Goal: Task Accomplishment & Management: Complete application form

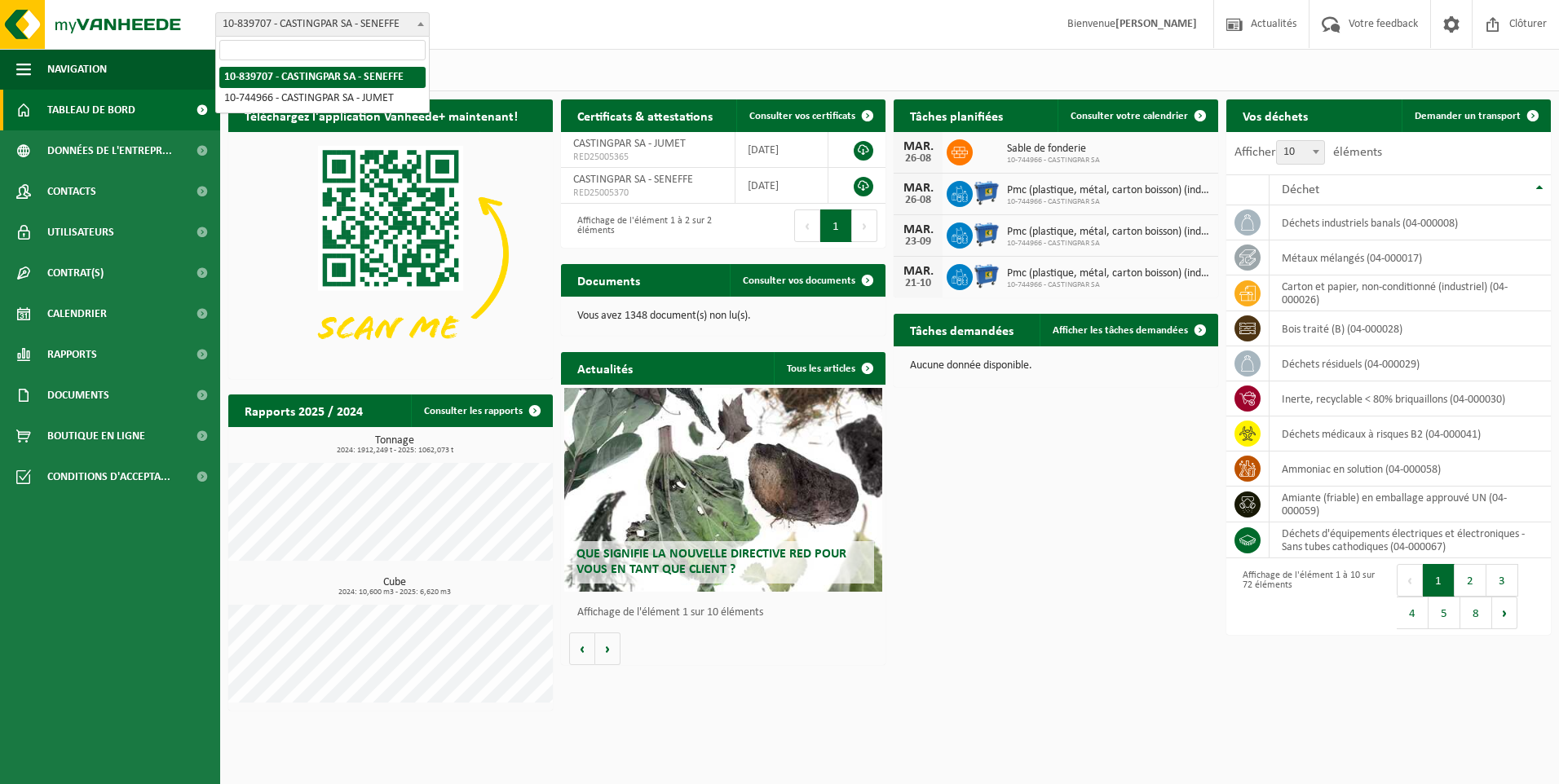
click at [393, 27] on span "10-839707 - CASTINGPAR SA - SENEFFE" at bounding box center [322, 25] width 213 height 23
select select "6262"
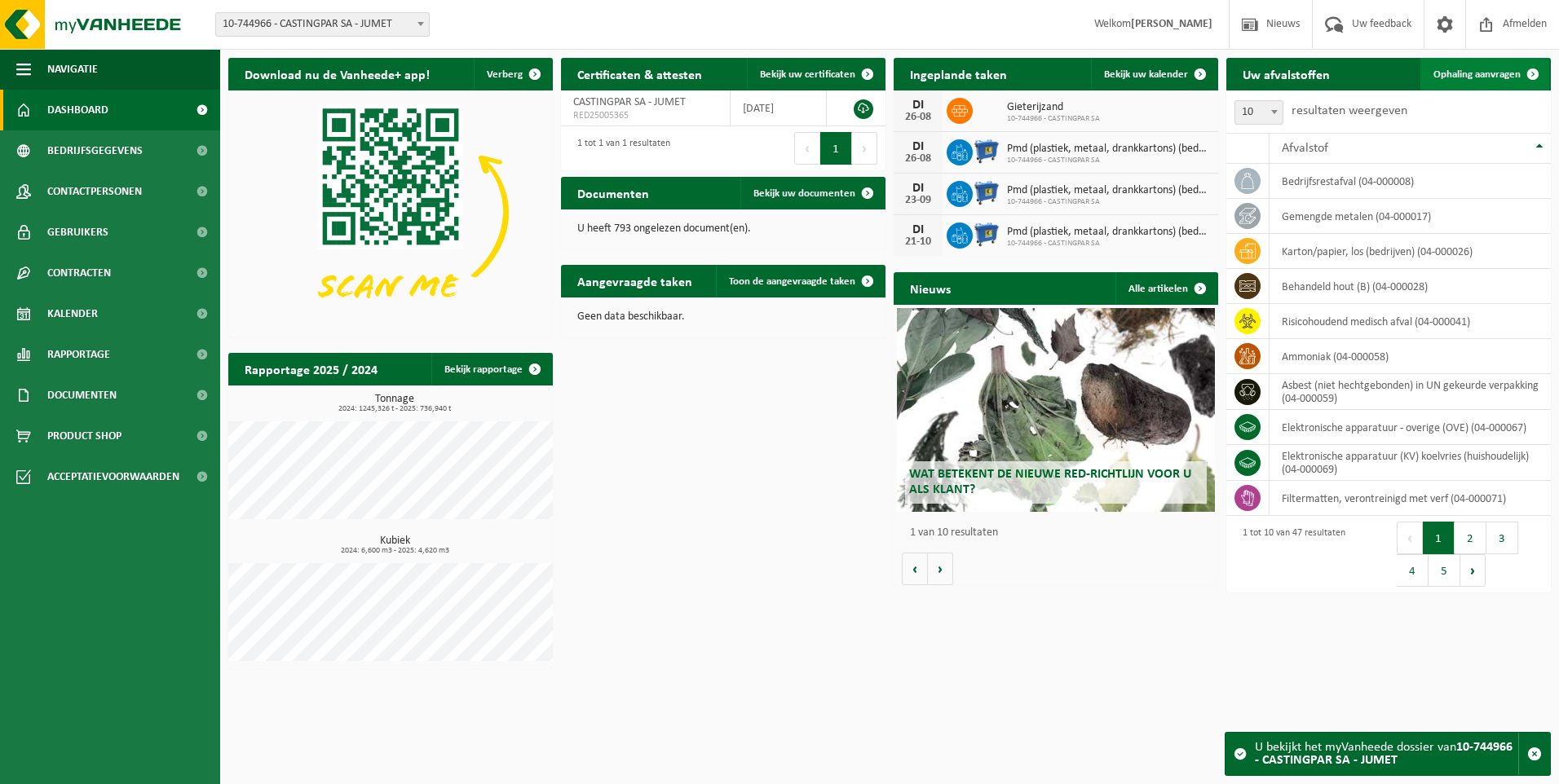
click at [1459, 83] on link "Ophaling aanvragen" at bounding box center [1484, 74] width 129 height 32
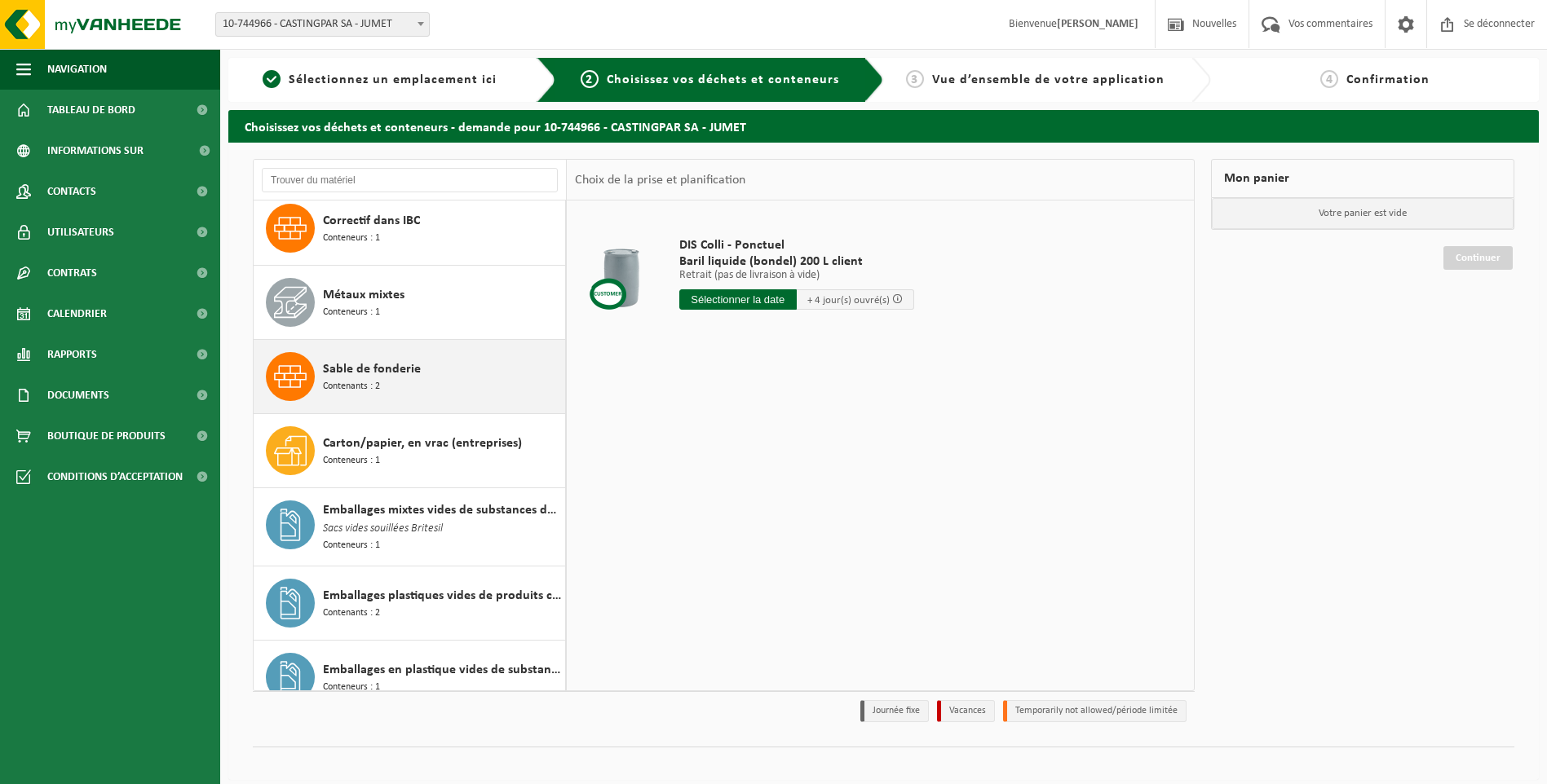
click at [397, 367] on span "Sable de fonderie" at bounding box center [372, 369] width 98 height 19
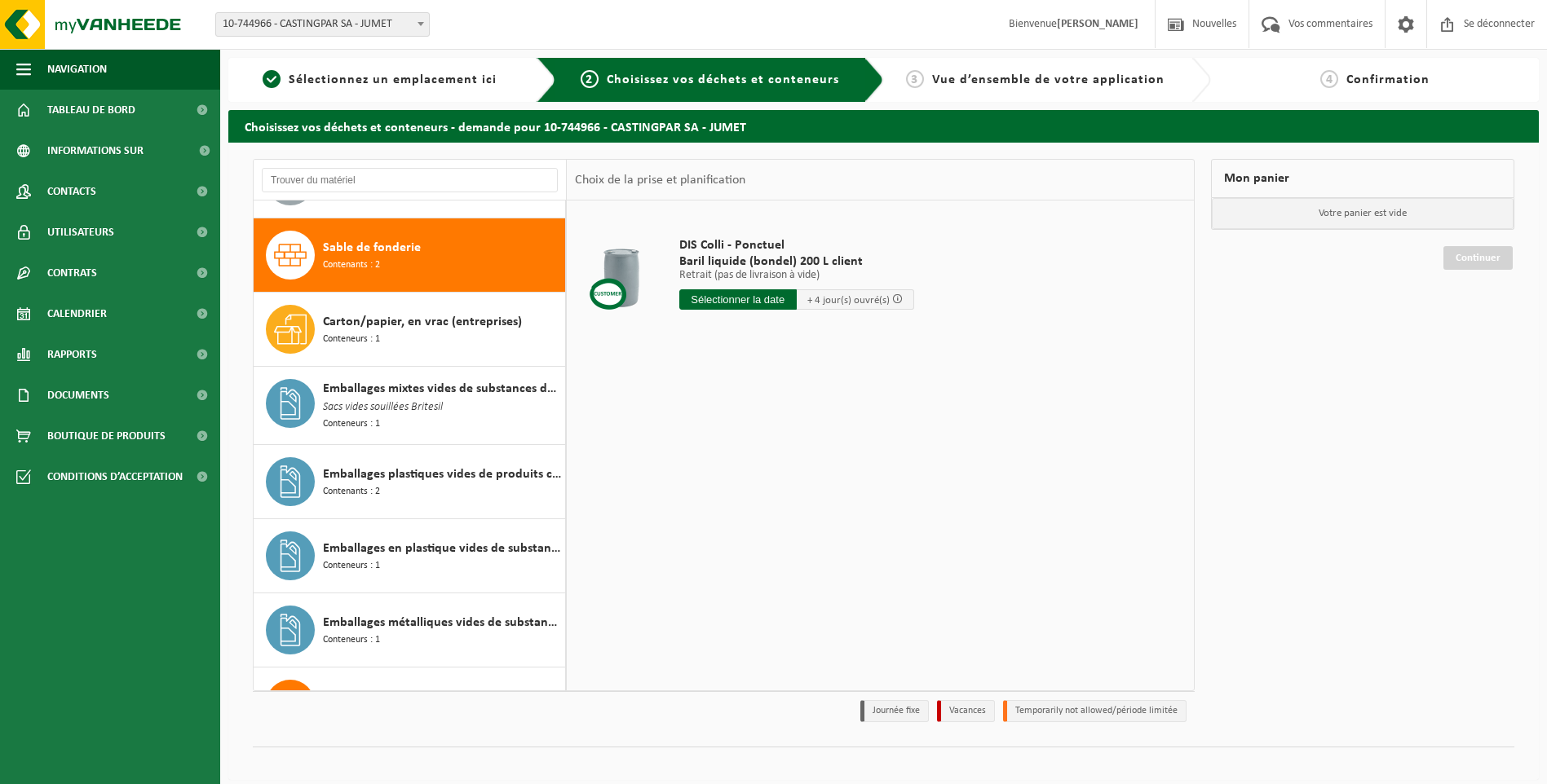
scroll to position [1114, 0]
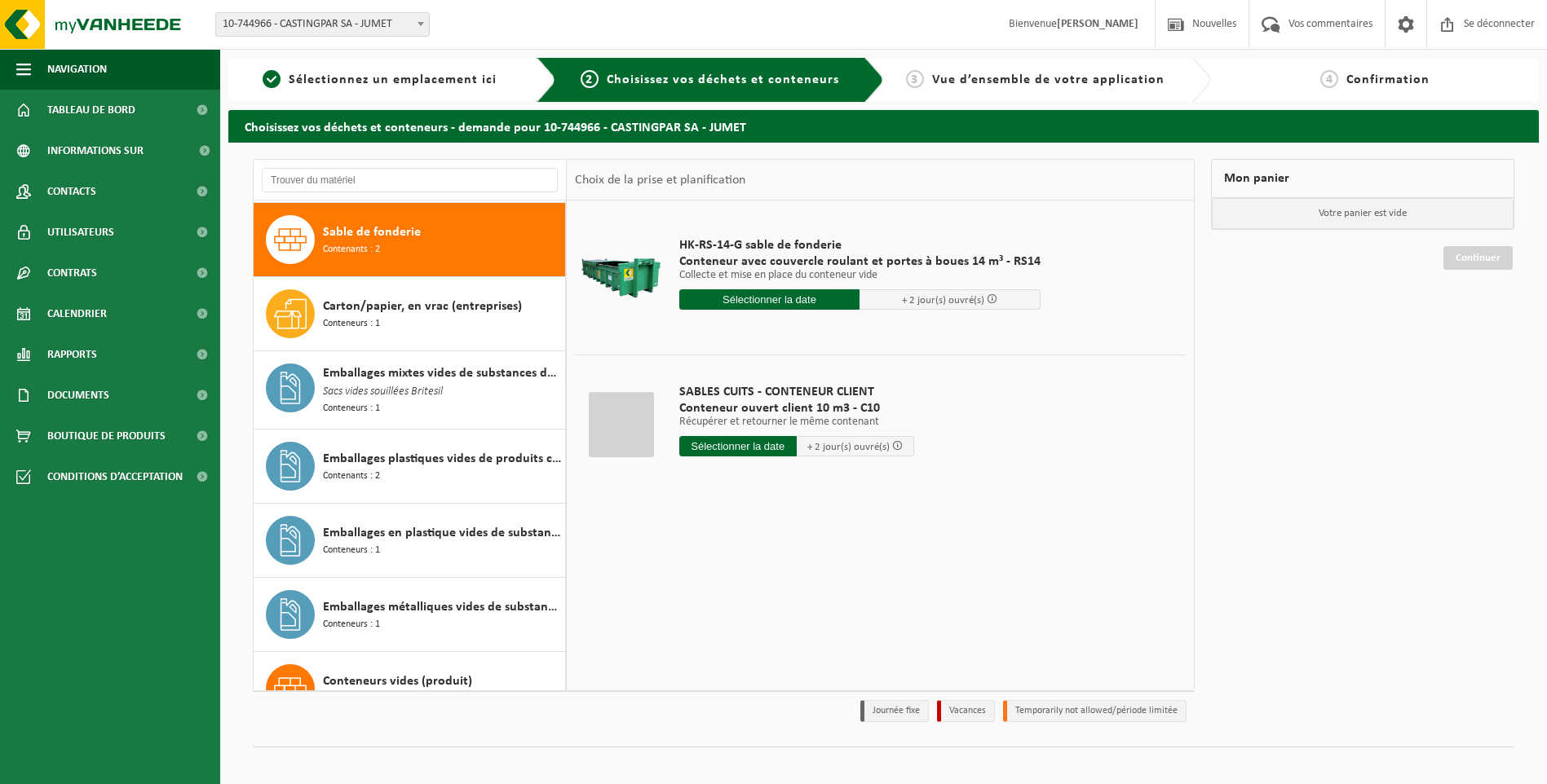
click at [697, 441] on input "text" at bounding box center [738, 446] width 118 height 20
click at [754, 637] on div "27" at bounding box center [764, 644] width 34 height 26
type input "Van 2025-08-27"
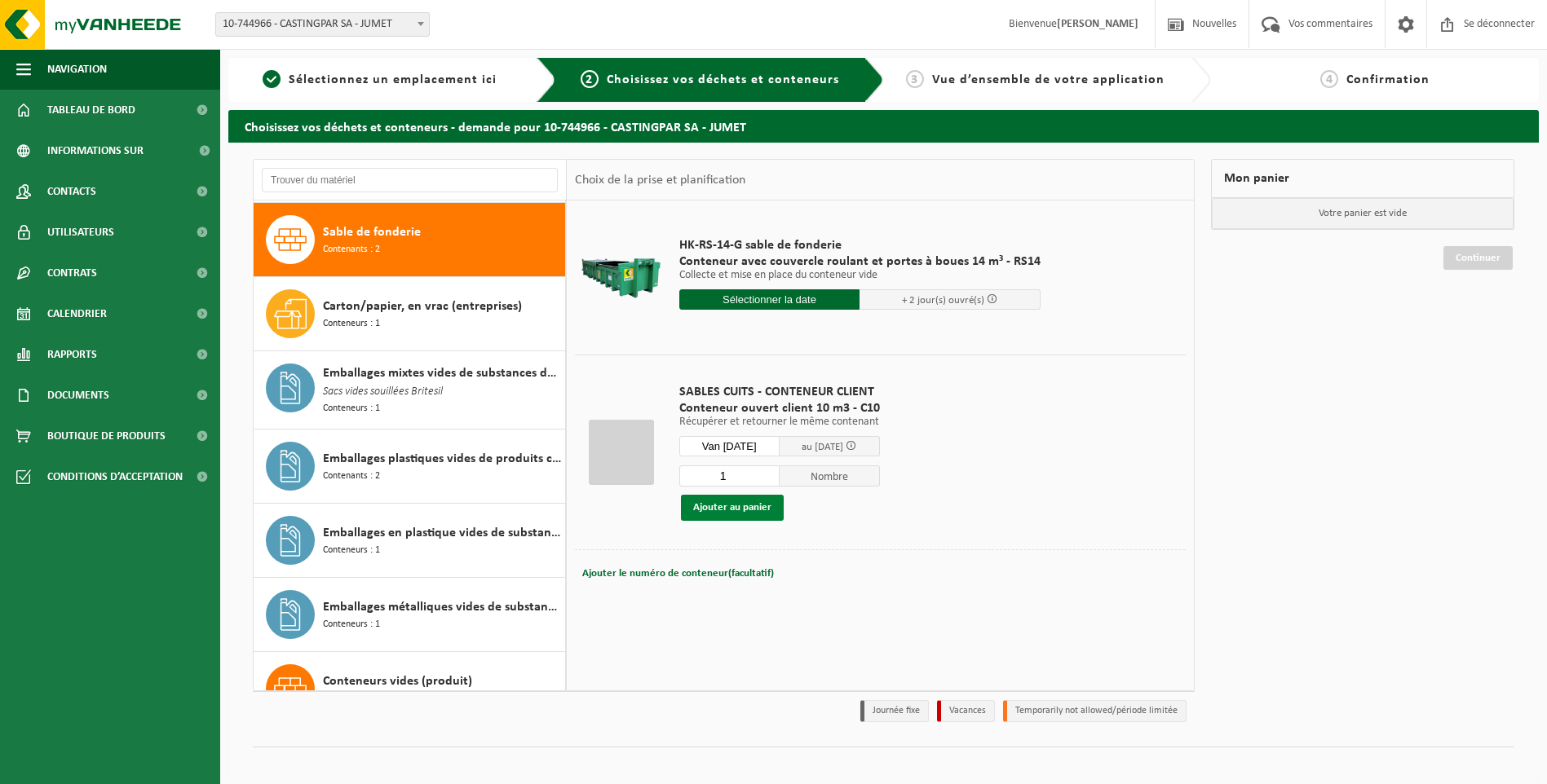
click at [726, 496] on button "Ajouter au panier" at bounding box center [732, 508] width 103 height 26
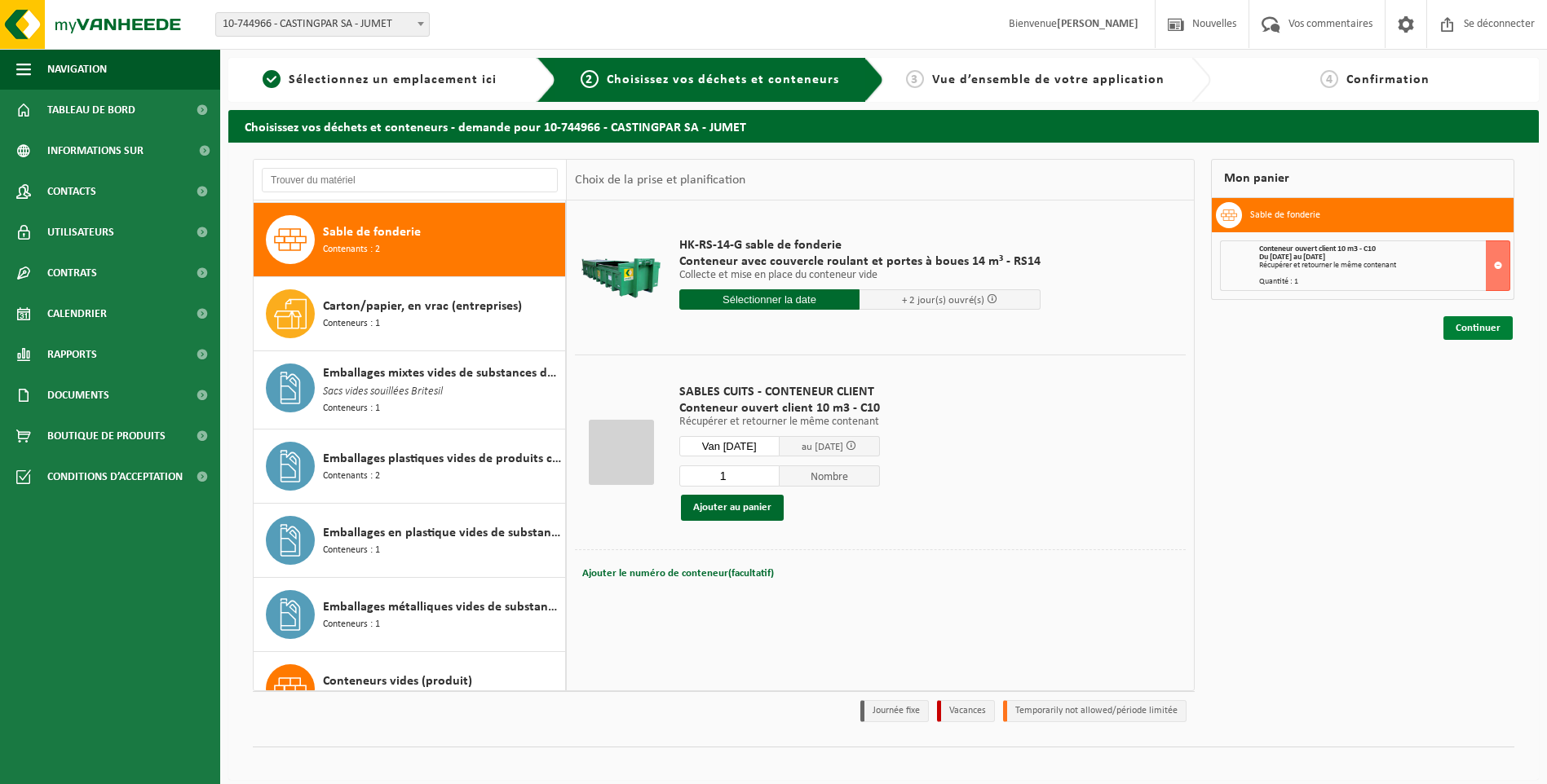
click at [1462, 327] on link "Continuer" at bounding box center [1478, 327] width 69 height 24
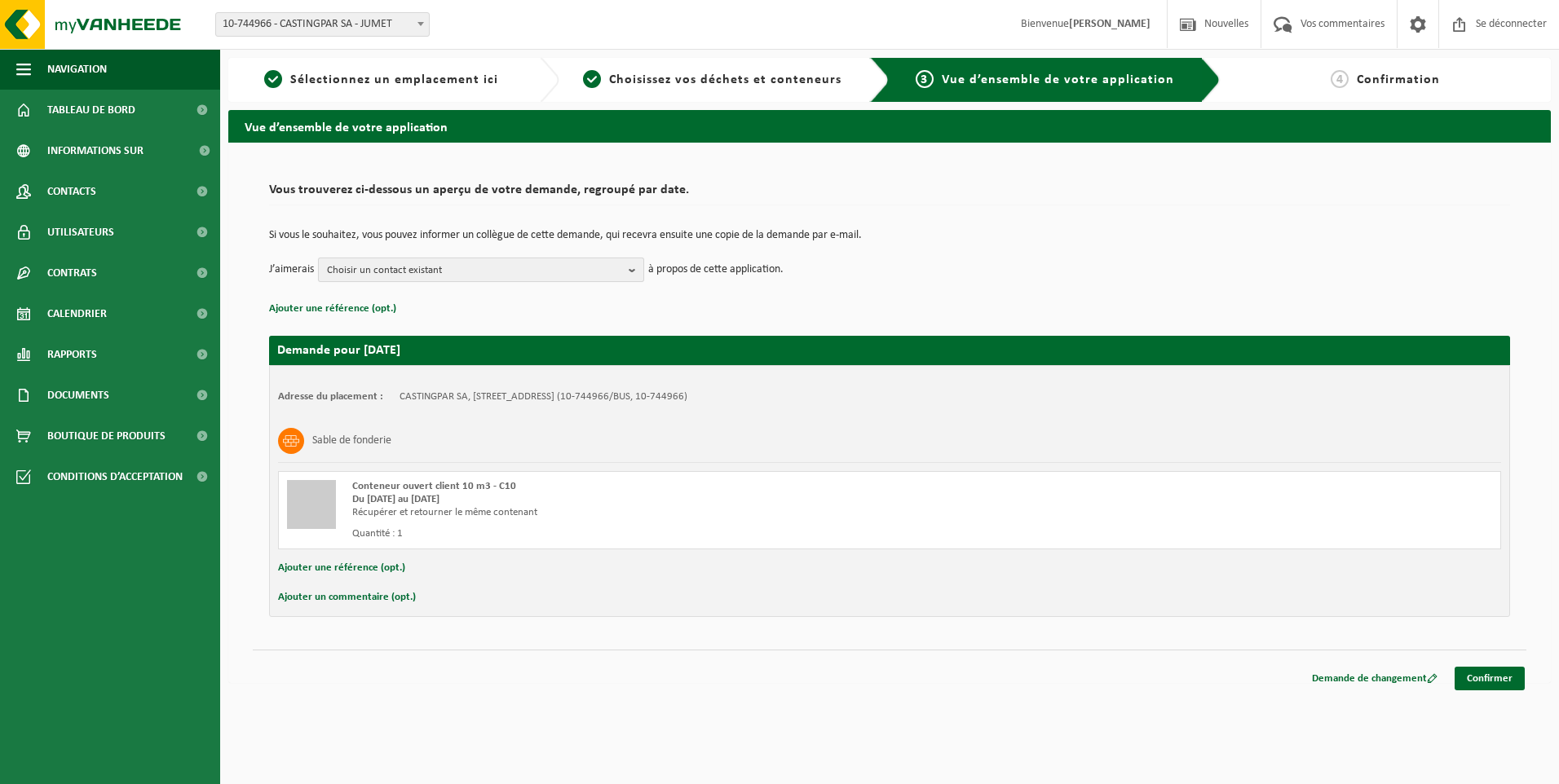
click at [566, 265] on span "Choisir un contact existant" at bounding box center [474, 270] width 295 height 25
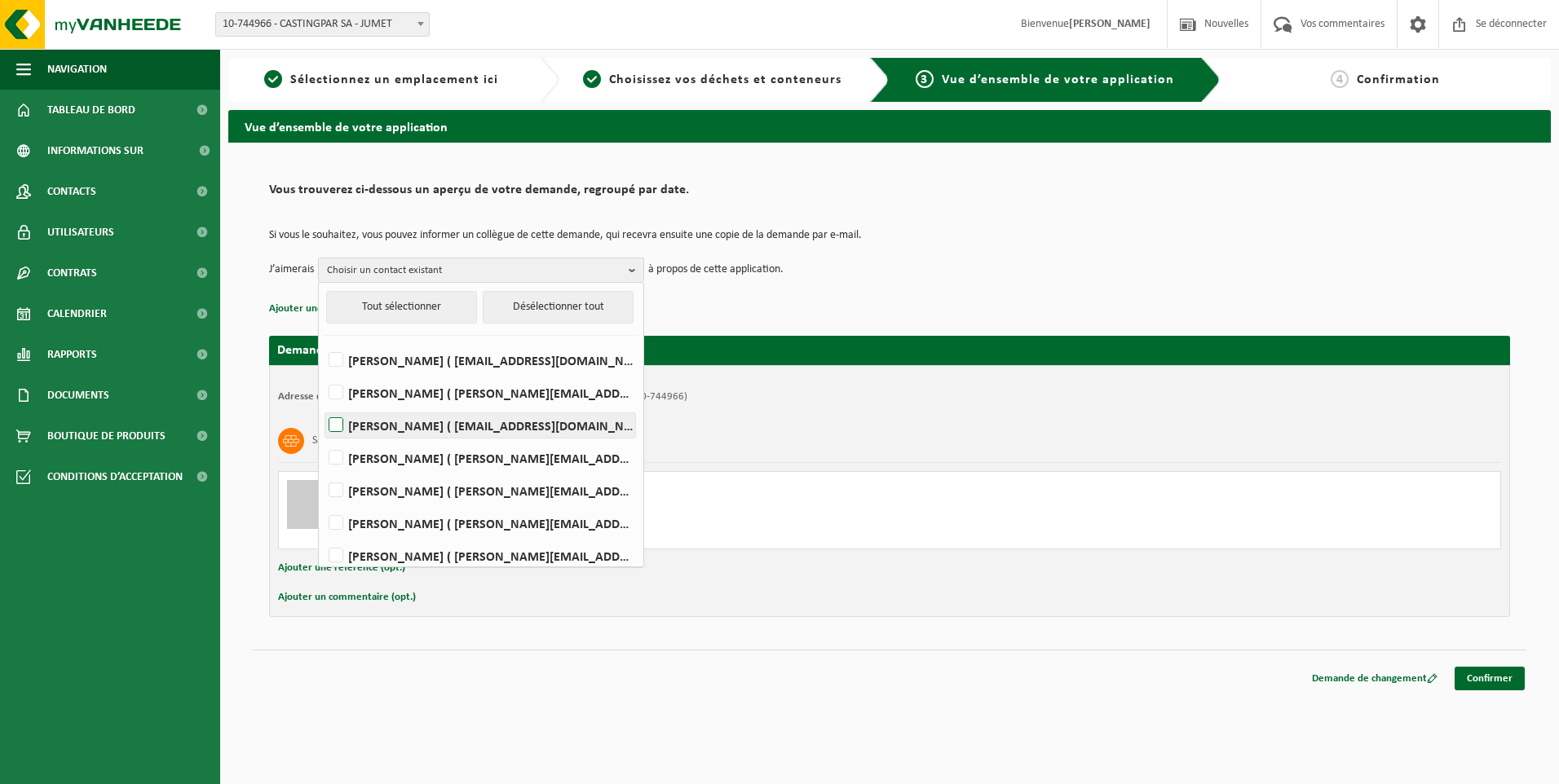
click at [406, 427] on label "HELENE CANDRIES ( invoicing@castingpar.com )" at bounding box center [480, 426] width 310 height 25
click at [323, 405] on input "HELENE CANDRIES ( invoicing@castingpar.com )" at bounding box center [322, 404] width 1 height 1
checkbox input "true"
click at [381, 482] on label "PHILIPPE FRIS ( philippe.fris@castingpar.com )" at bounding box center [480, 491] width 310 height 25
click at [323, 471] on input "PHILIPPE FRIS ( philippe.fris@castingpar.com )" at bounding box center [322, 470] width 1 height 1
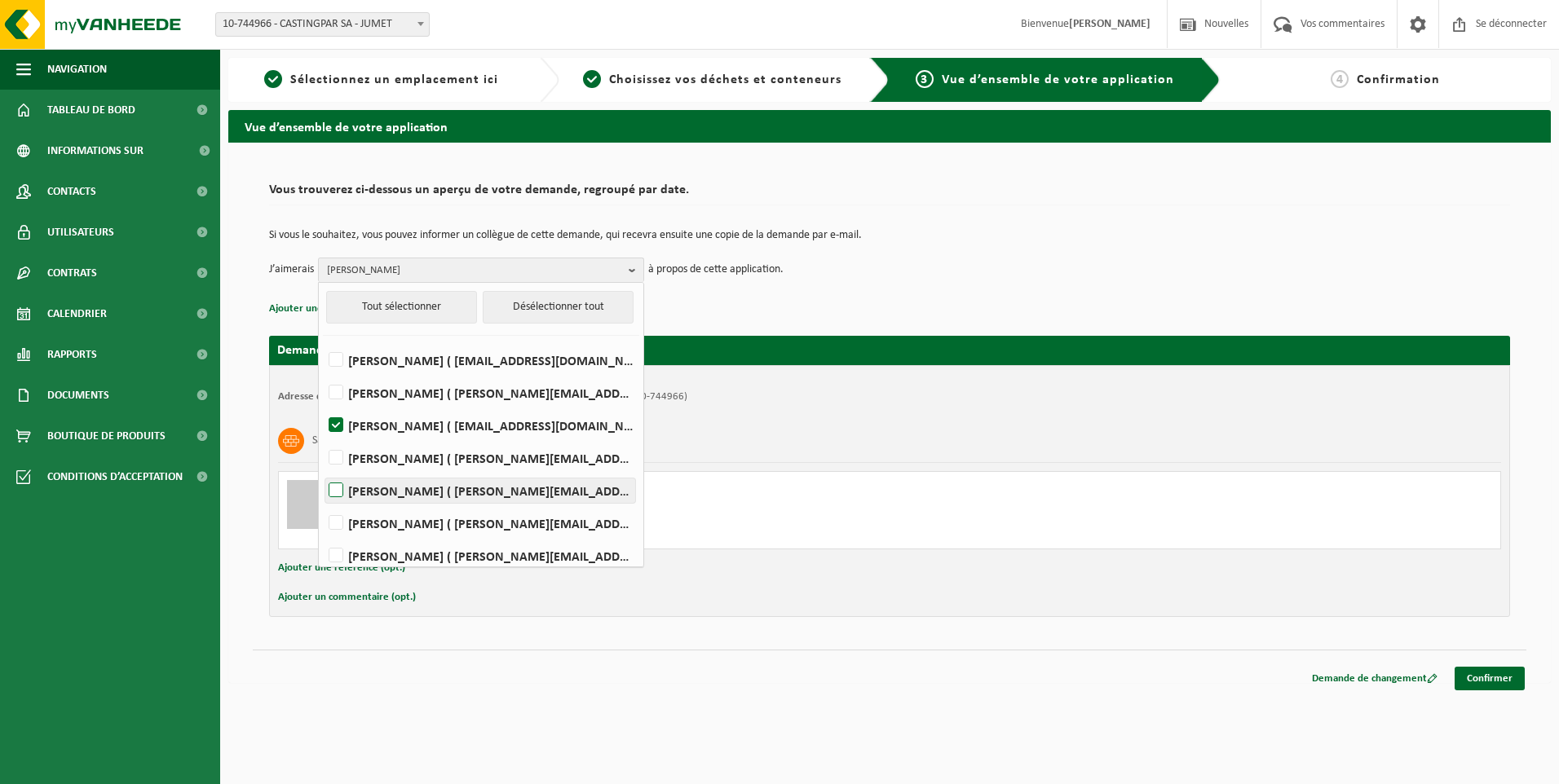
checkbox input "true"
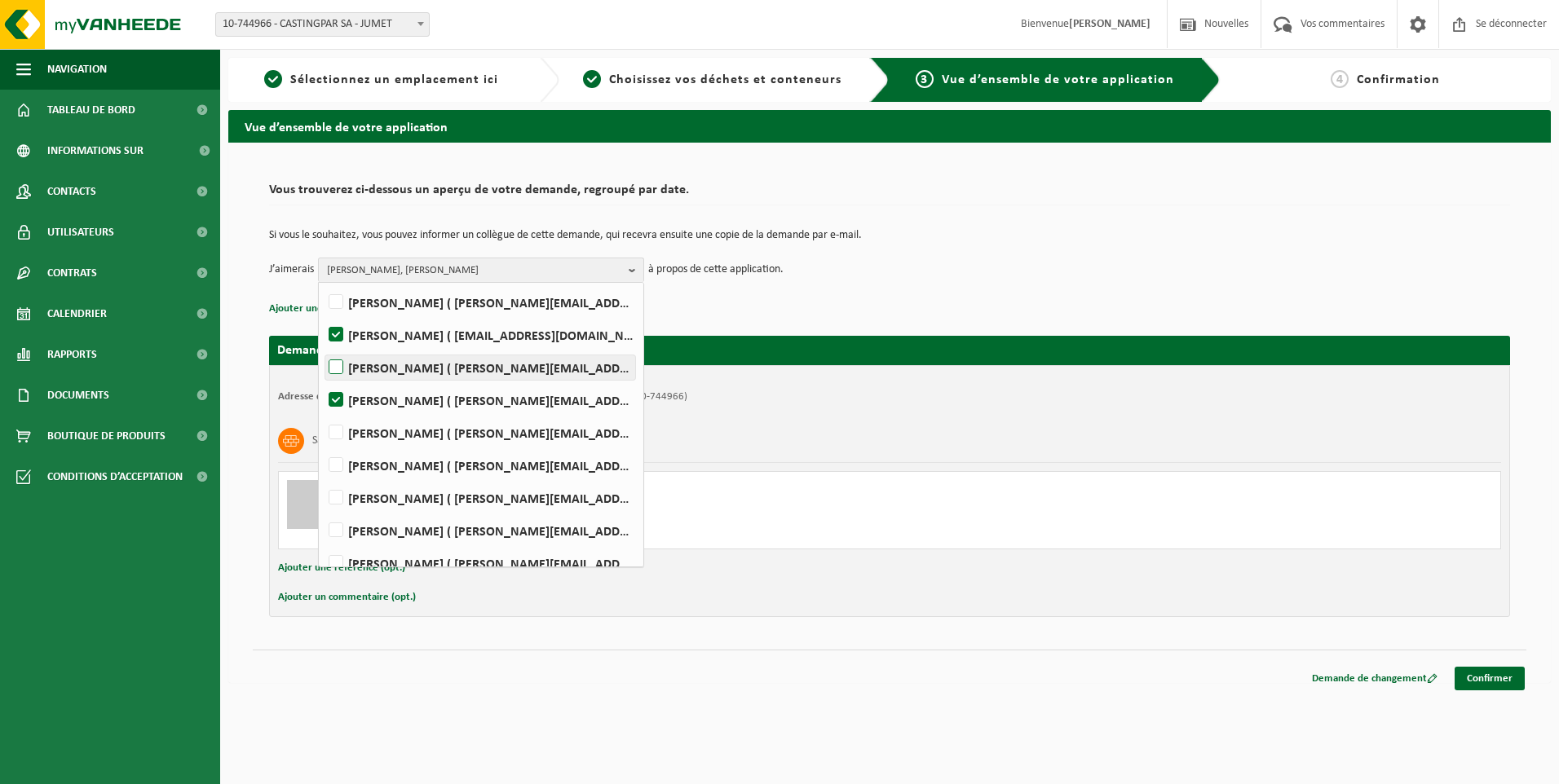
scroll to position [163, 0]
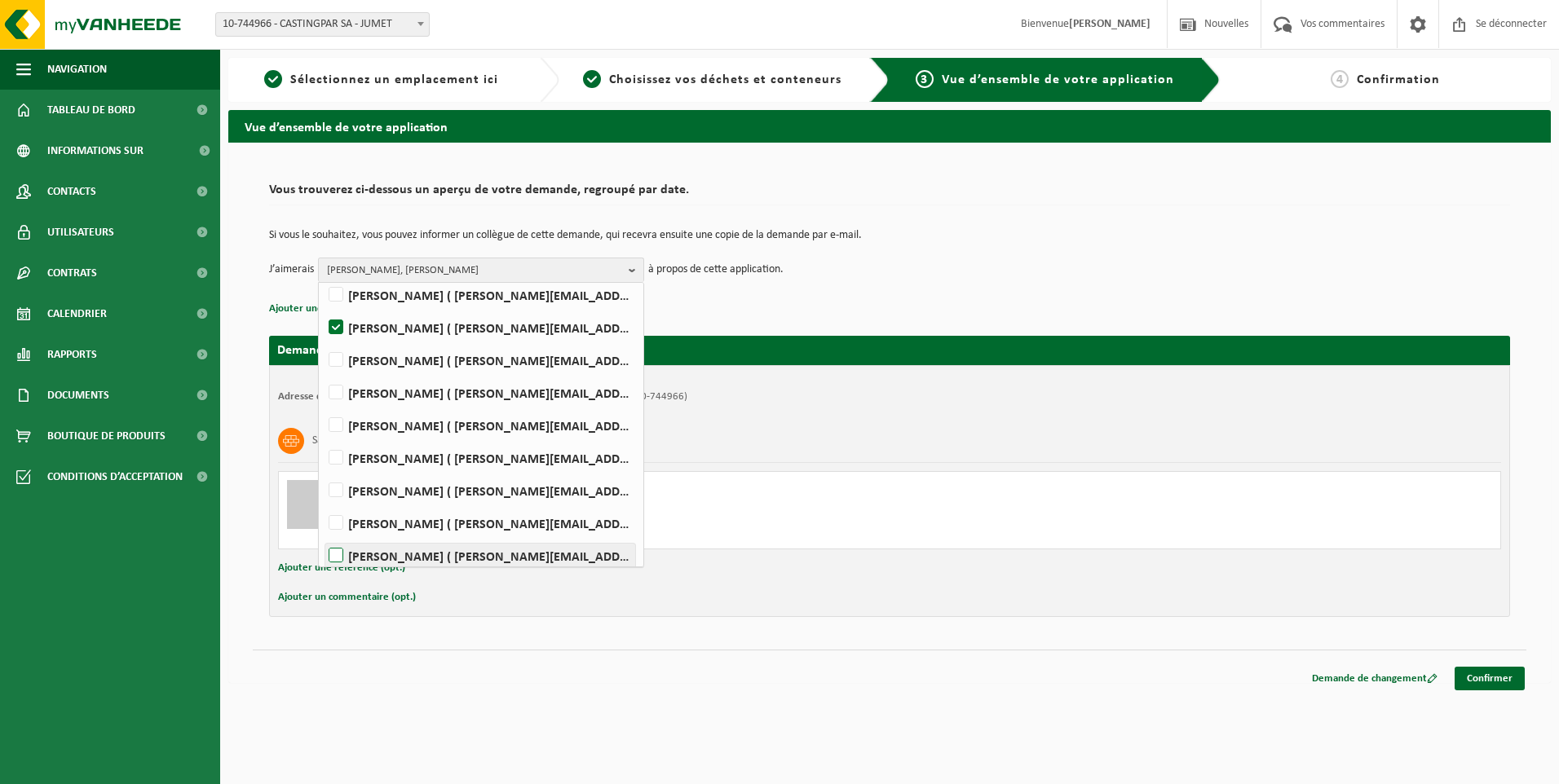
click at [334, 557] on label "Rudy Nigro ( rudy.nigro@castingpar.com )" at bounding box center [480, 556] width 310 height 25
click at [323, 536] on input "Rudy Nigro ( rudy.nigro@castingpar.com )" at bounding box center [322, 535] width 1 height 1
checkbox input "true"
click at [562, 276] on span "HELENE CANDRIES, PHILIPPE FRIS, Rudy Nigro" at bounding box center [474, 270] width 295 height 25
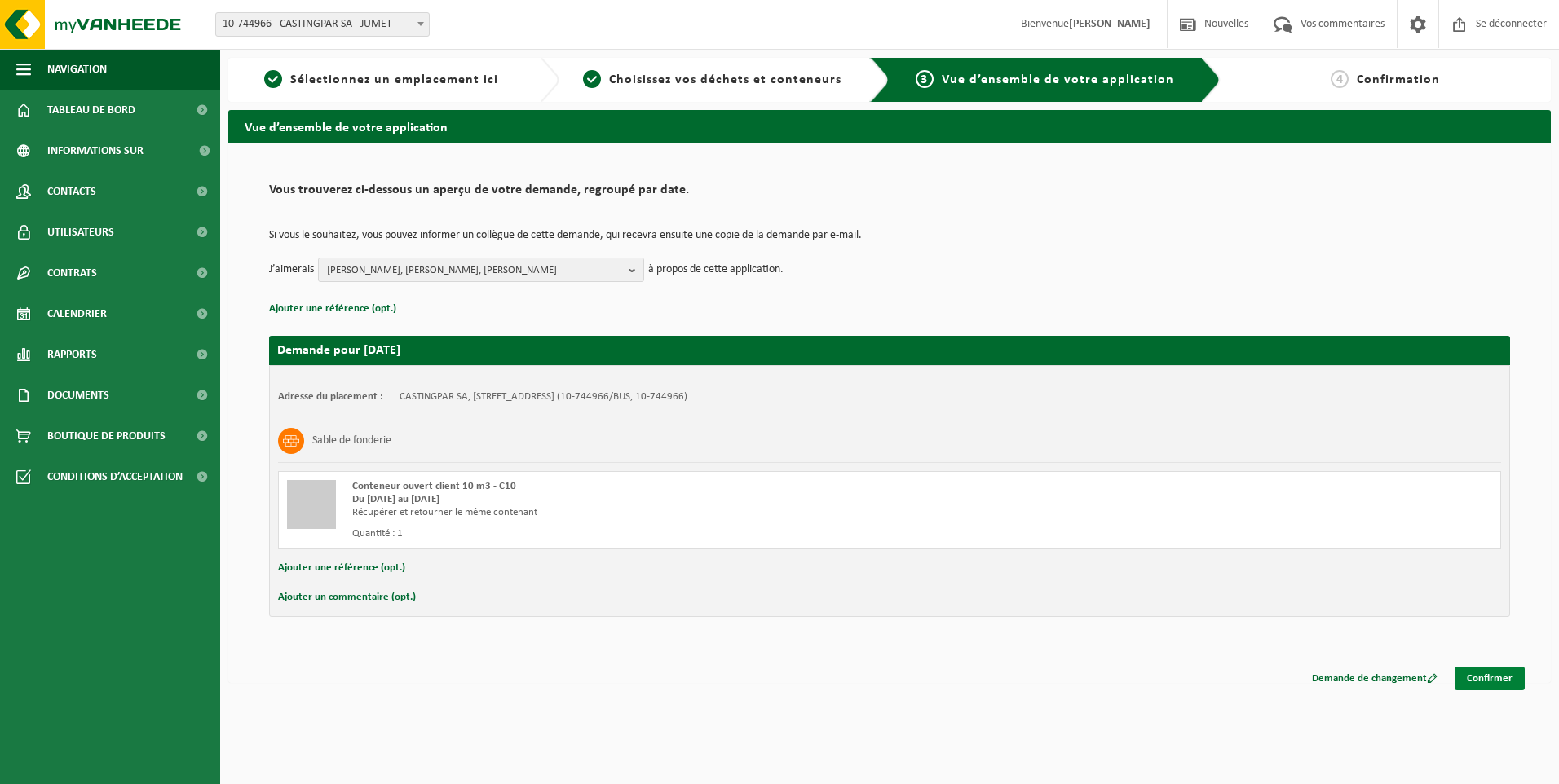
click at [1491, 684] on link "Confirmer" at bounding box center [1490, 678] width 70 height 24
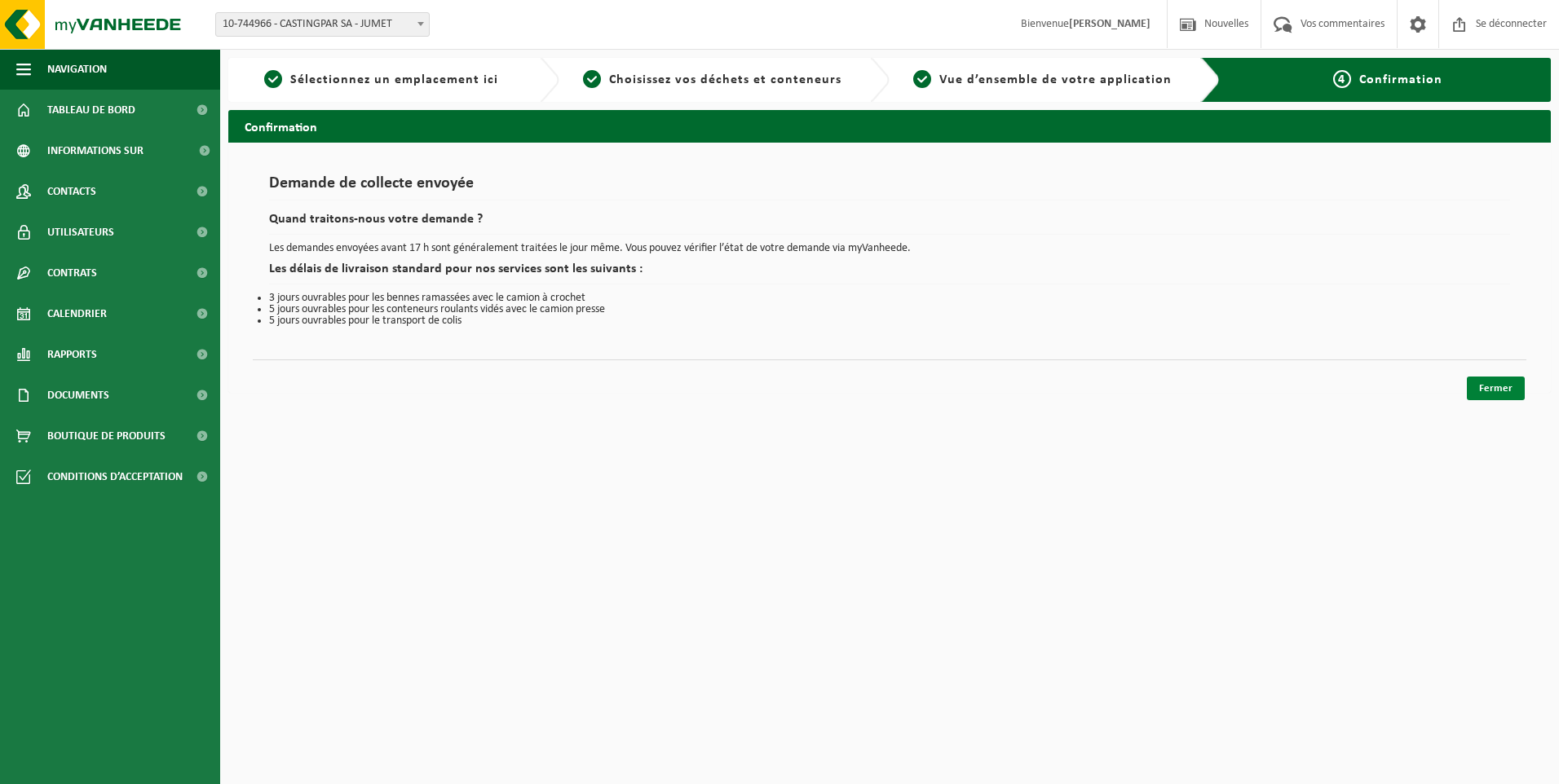
click at [1494, 392] on link "Fermer" at bounding box center [1496, 388] width 58 height 24
